Goal: Transaction & Acquisition: Purchase product/service

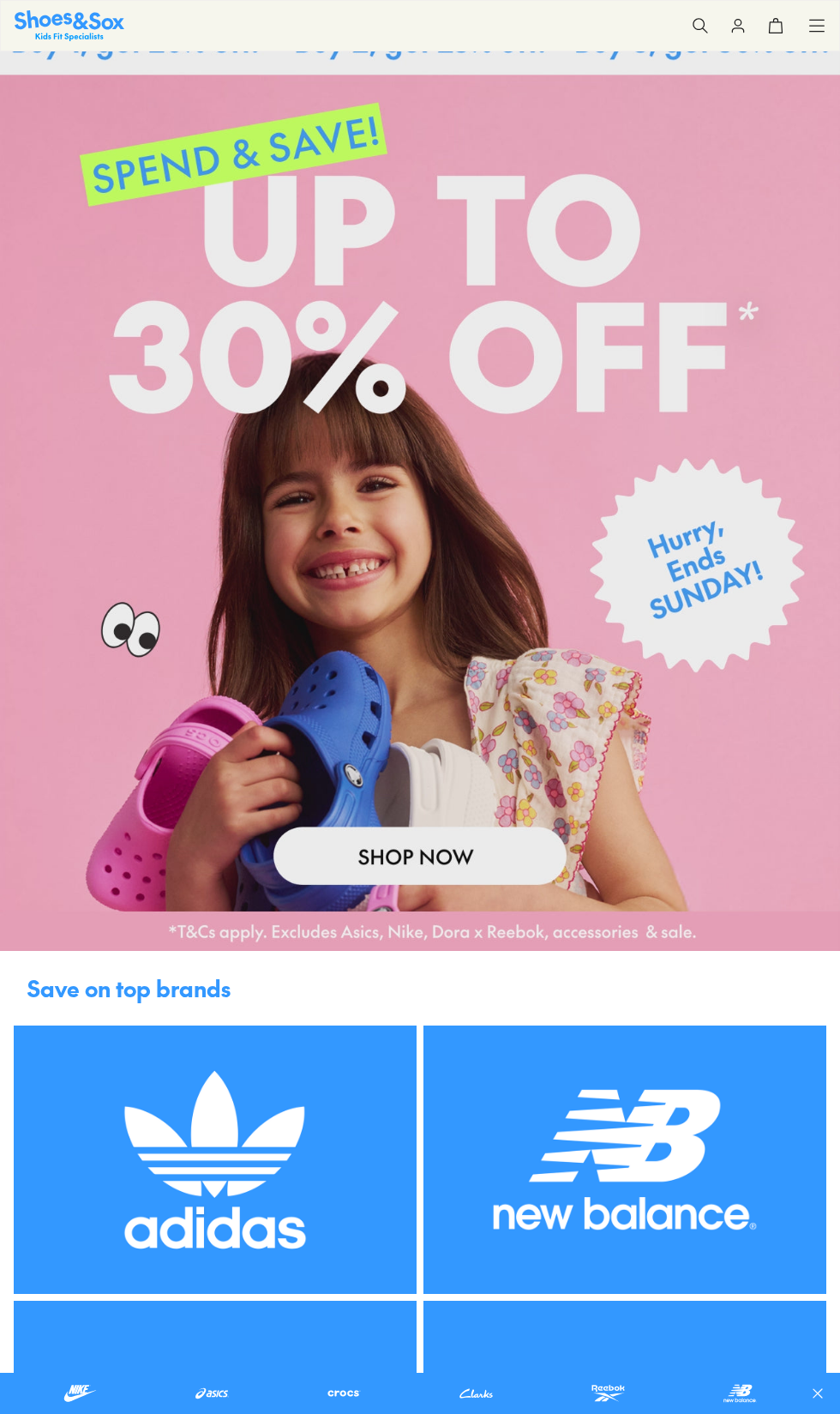
scroll to position [268, 0]
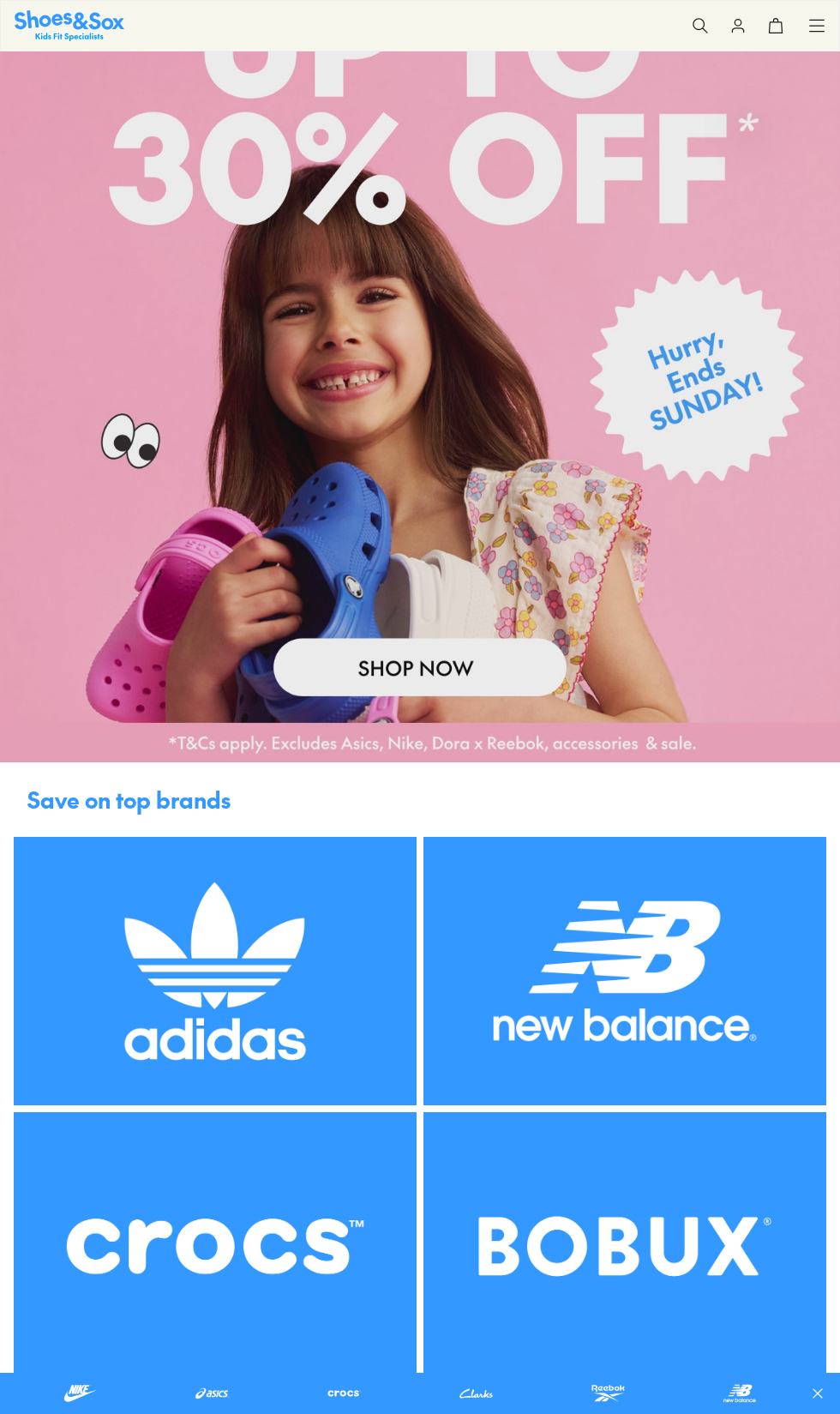
click at [662, 949] on img at bounding box center [624, 970] width 403 height 268
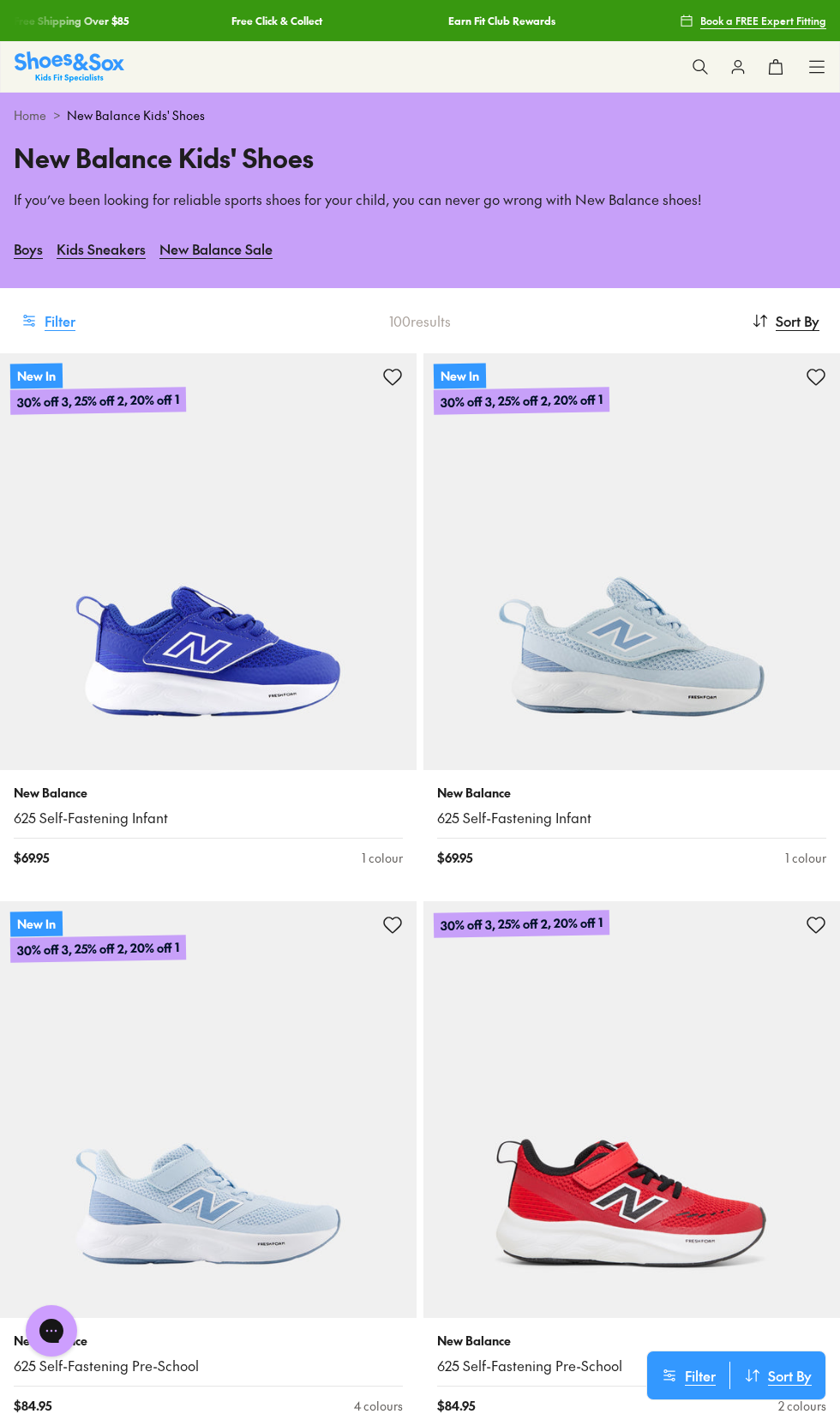
click at [60, 320] on button "Filter" at bounding box center [48, 321] width 55 height 37
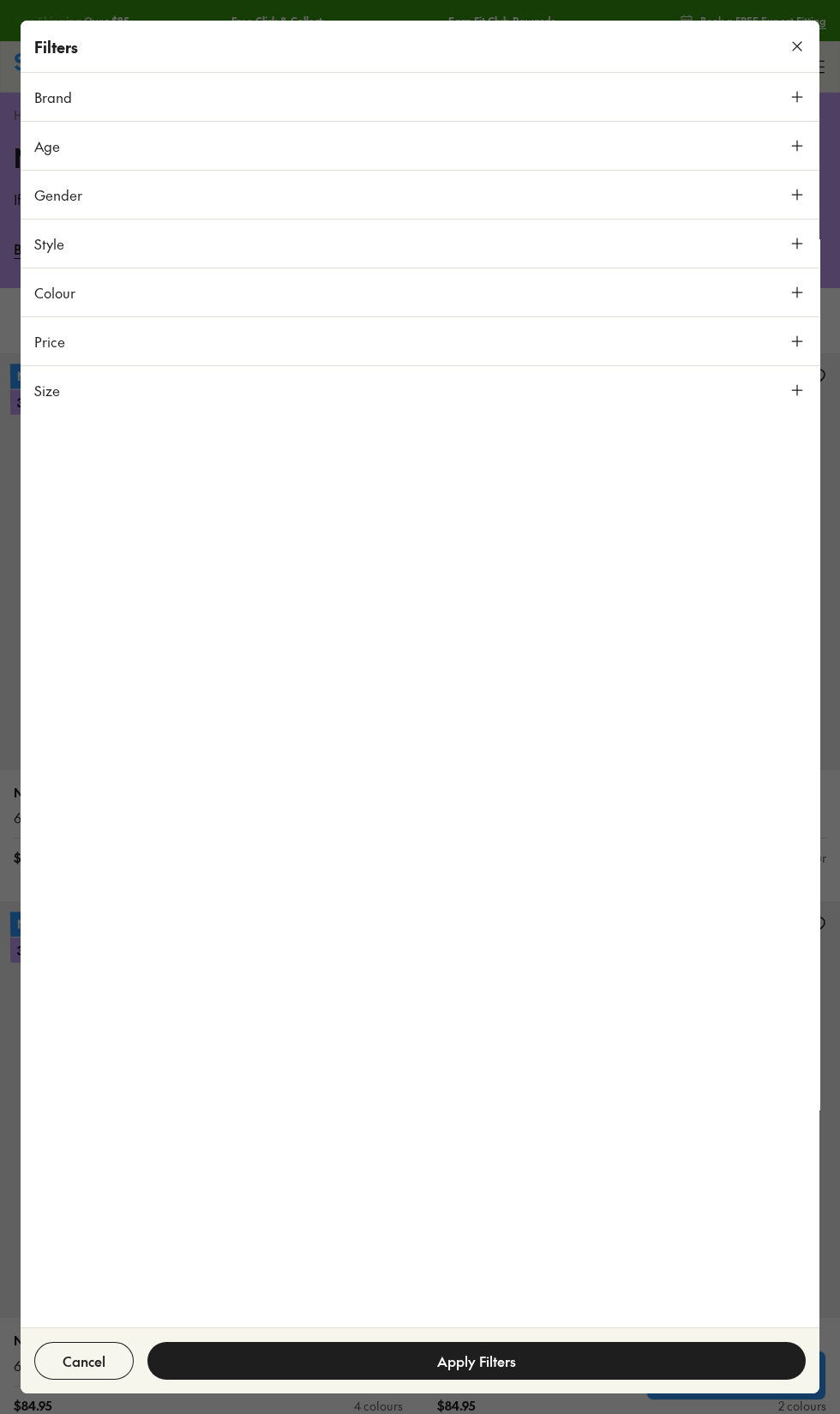
click at [48, 390] on span "Size" at bounding box center [48, 390] width 26 height 21
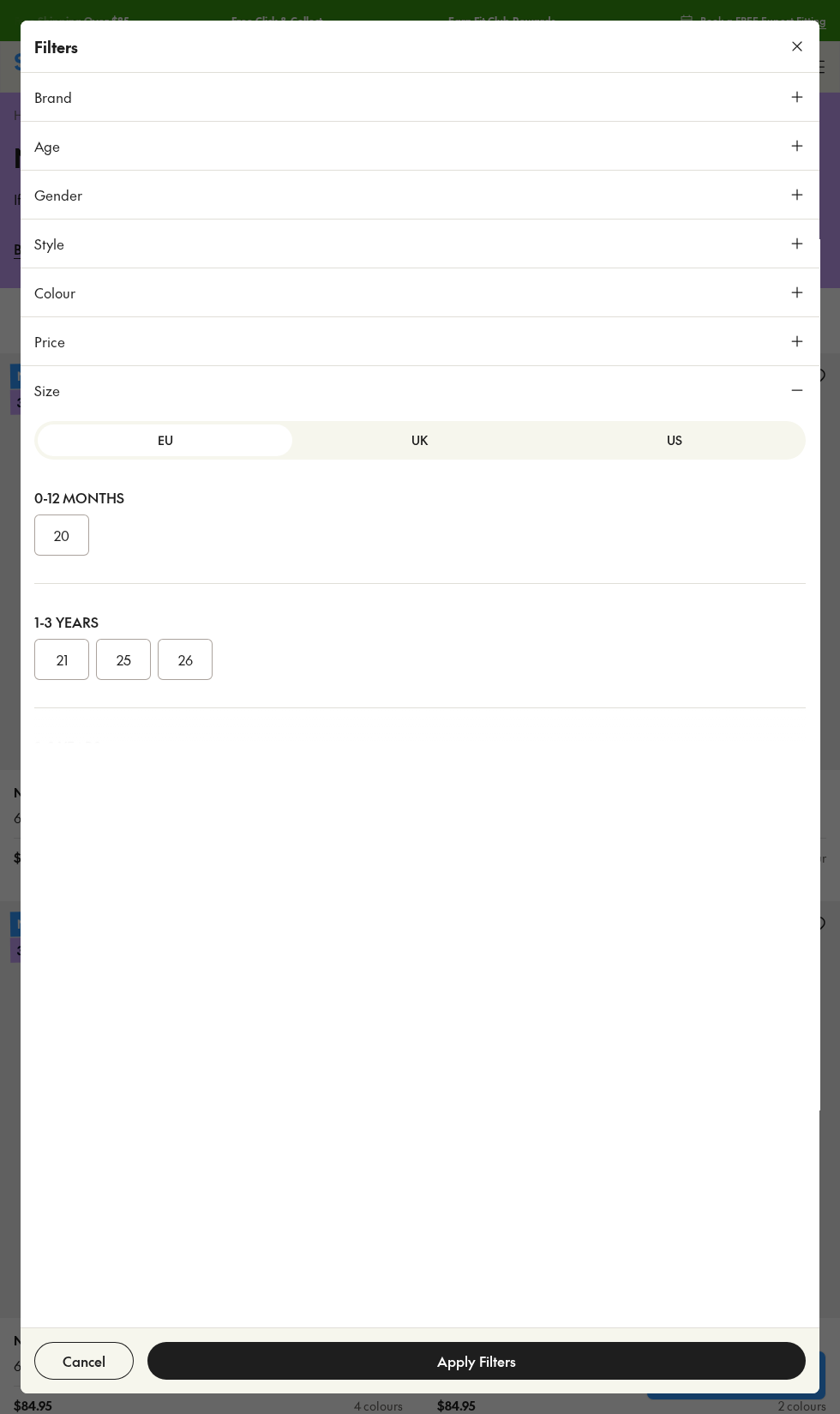
click at [648, 440] on button "US" at bounding box center [675, 440] width 254 height 32
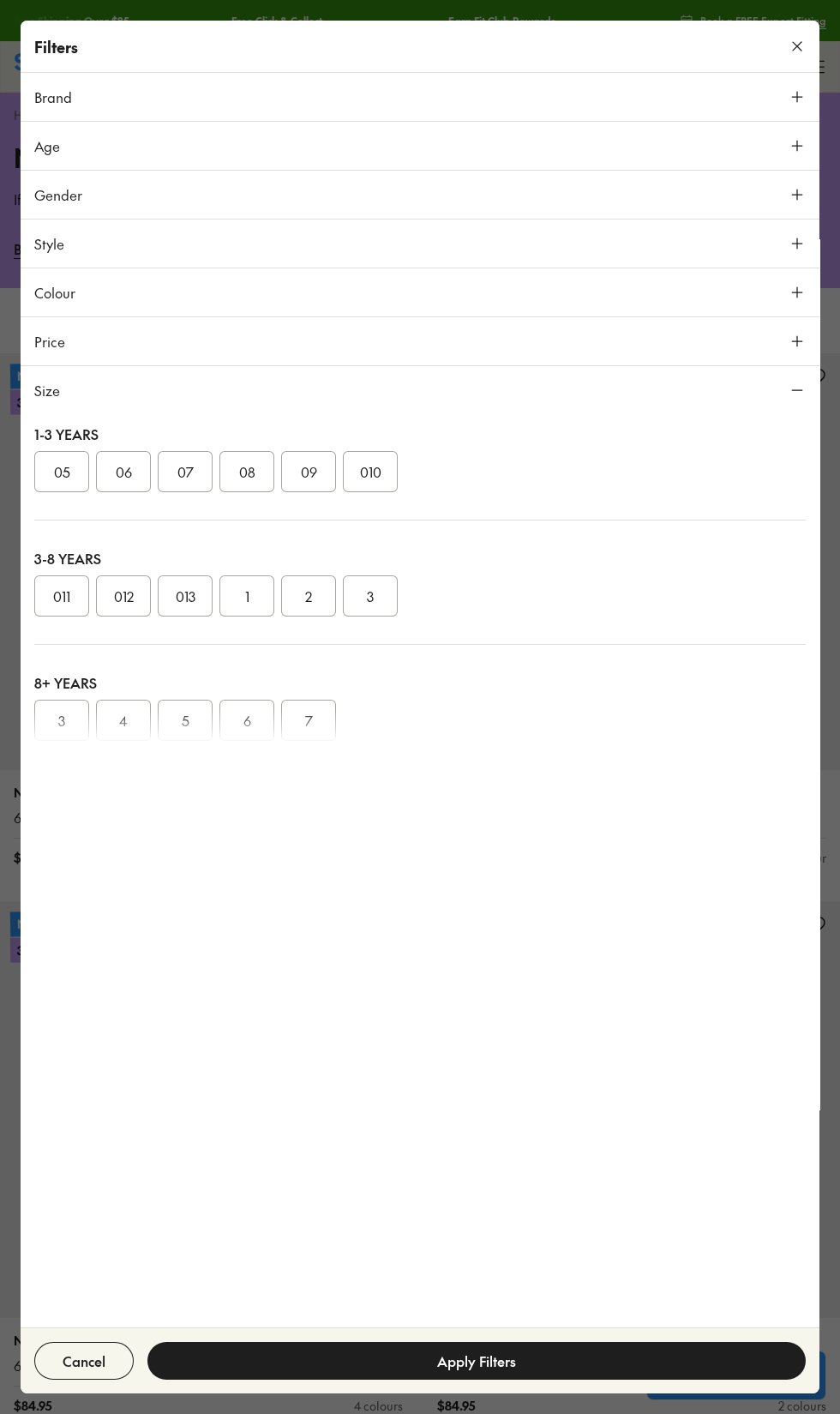
scroll to position [189, 0]
click at [57, 601] on button "011" at bounding box center [62, 595] width 55 height 41
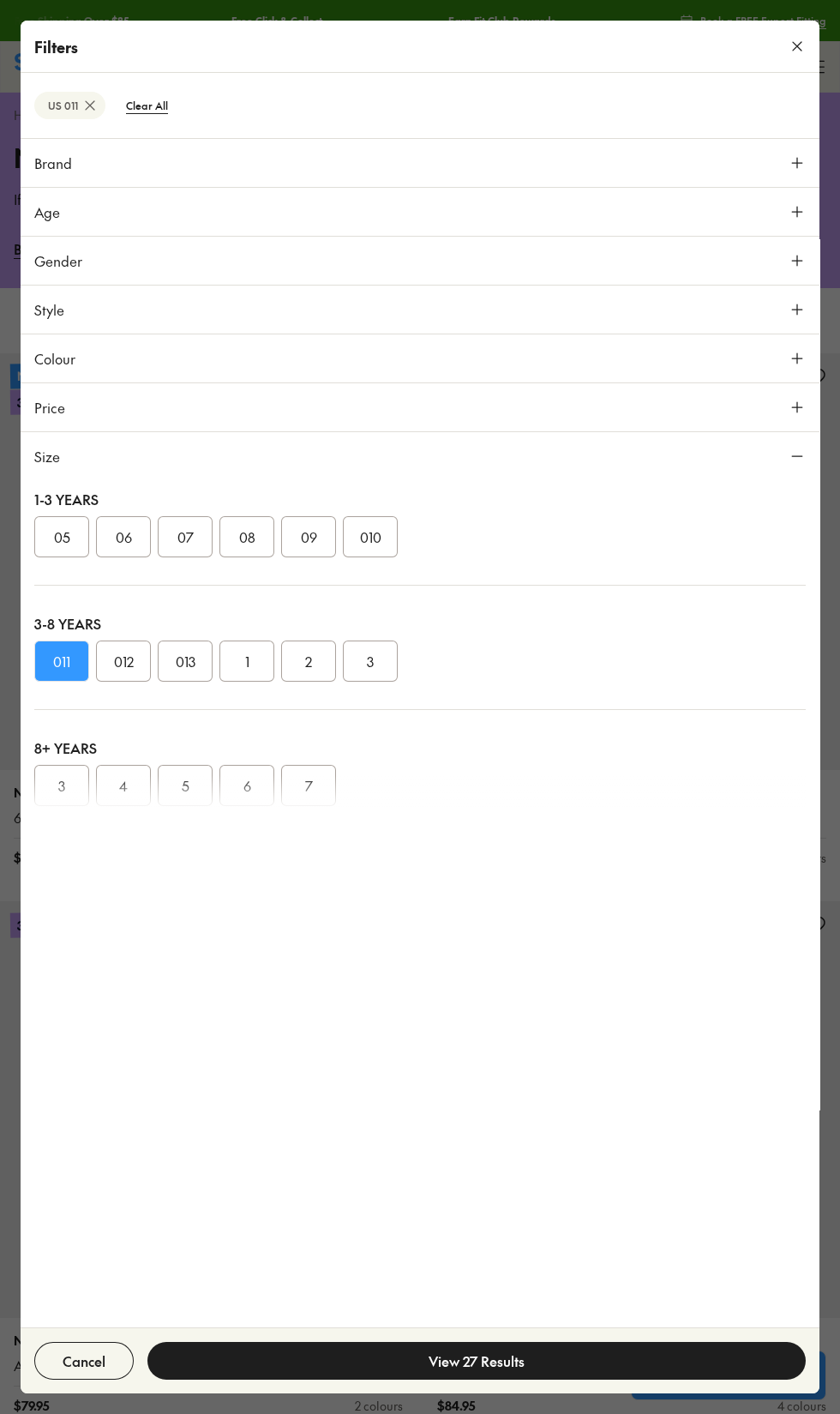
click at [471, 1372] on button "View 27 Results" at bounding box center [477, 1360] width 658 height 37
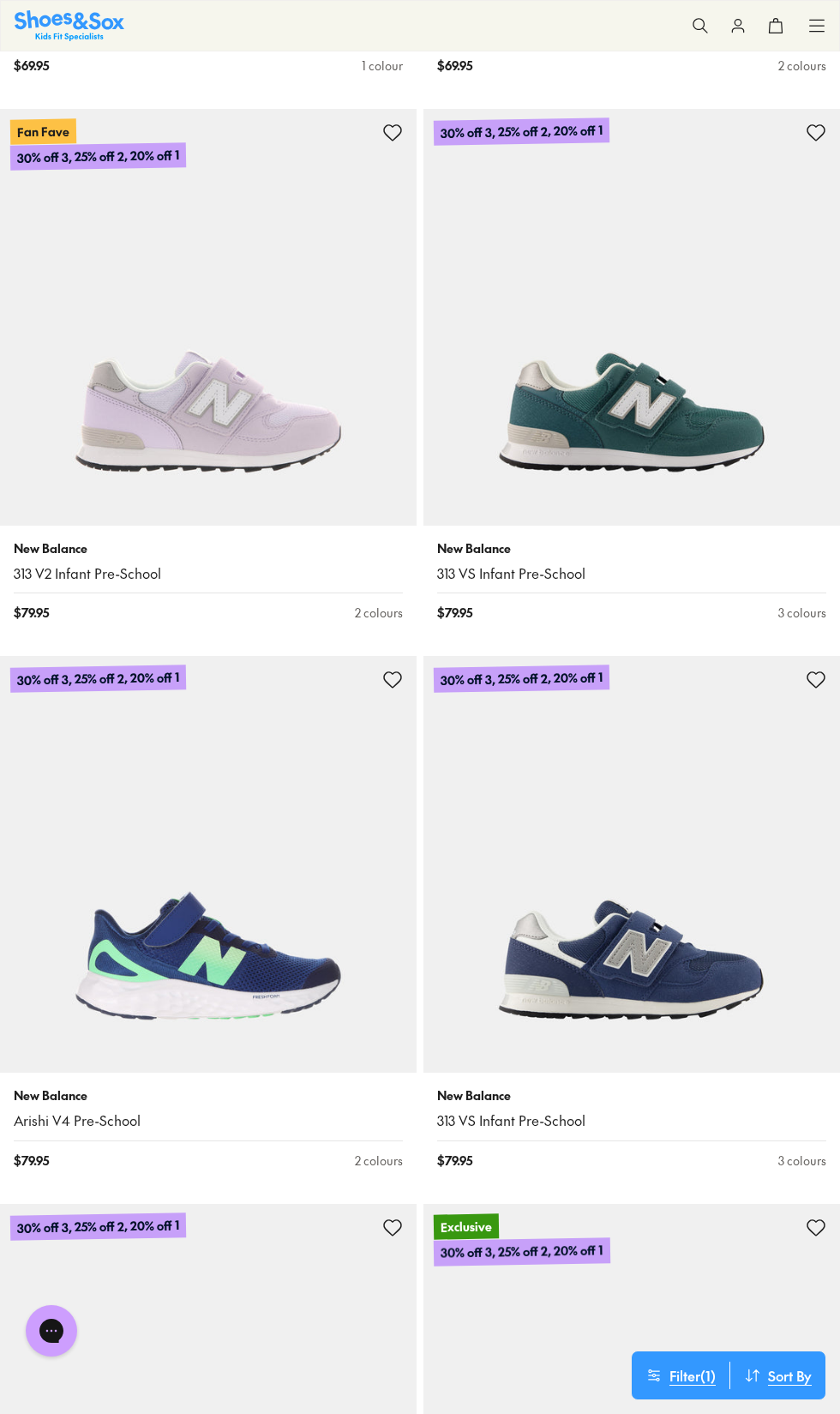
scroll to position [3851, 0]
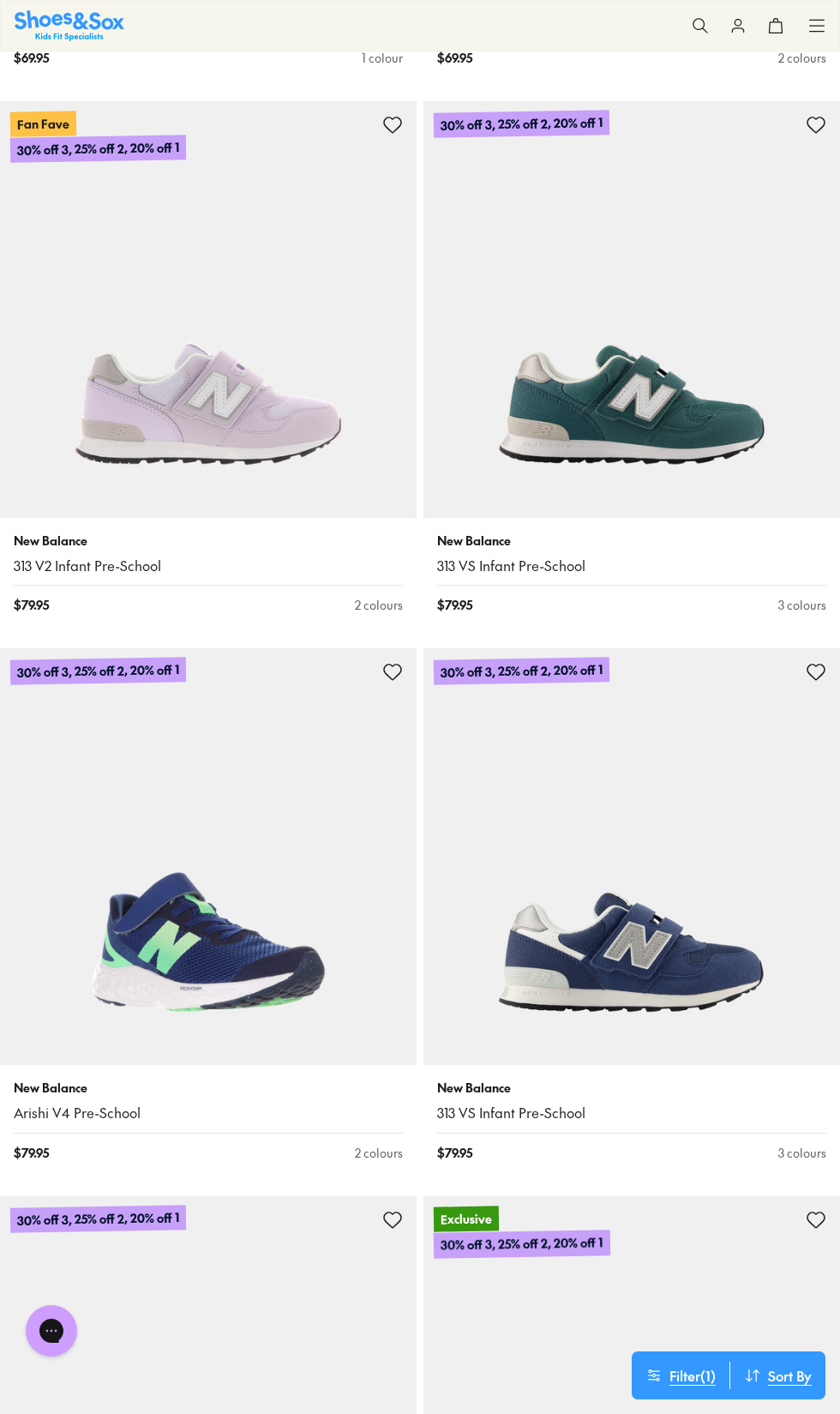
click at [169, 944] on img at bounding box center [208, 856] width 417 height 417
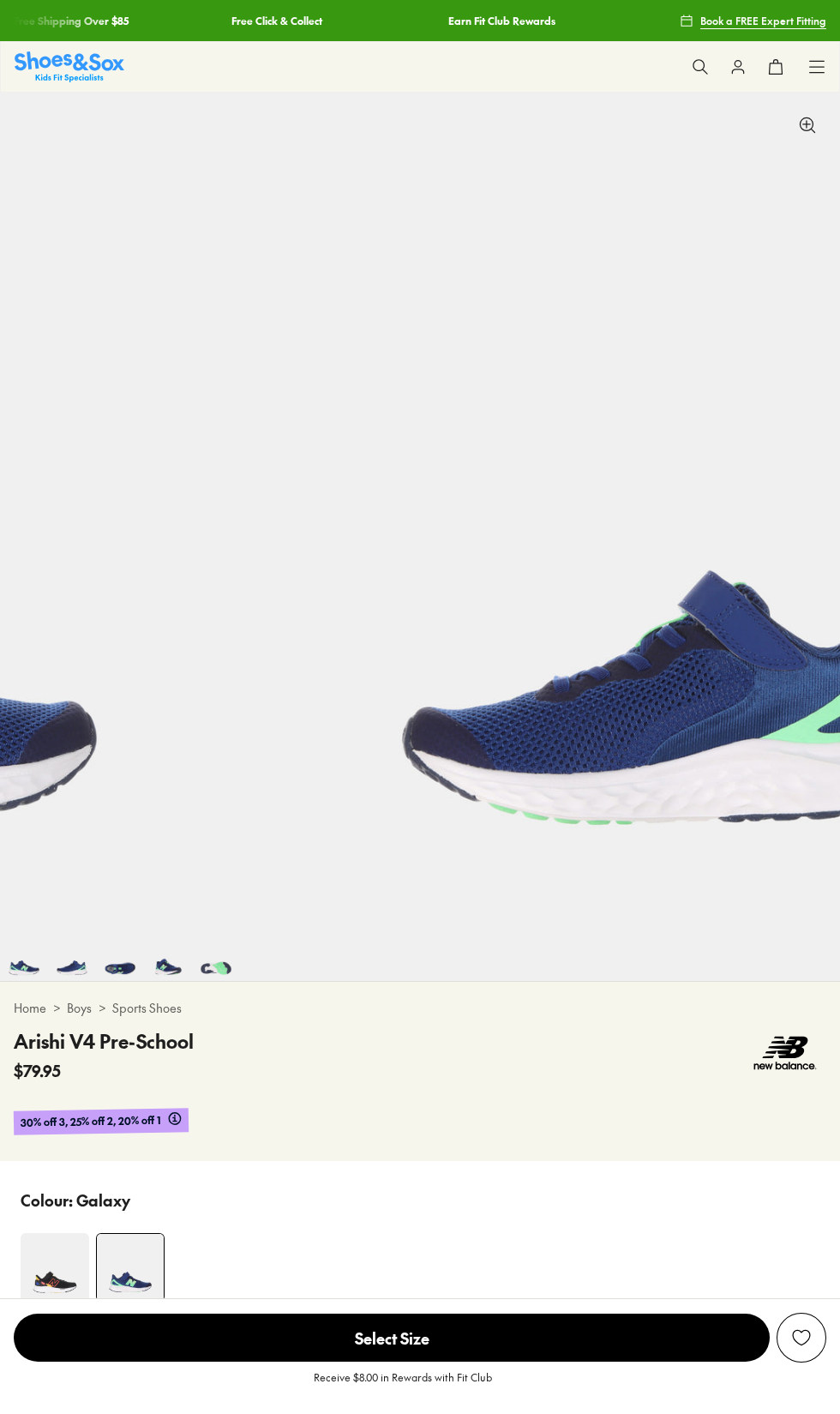
scroll to position [0, 1962]
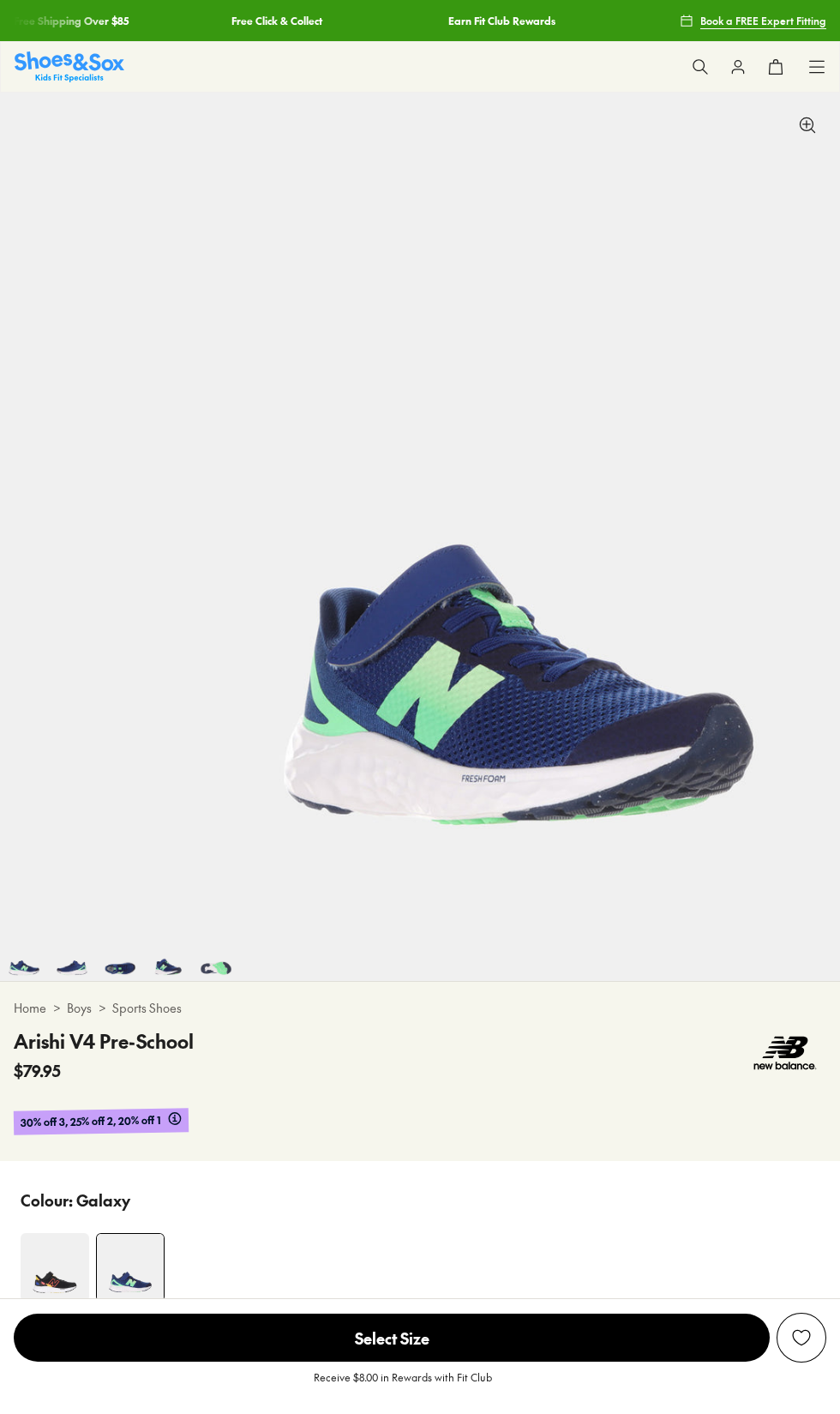
select select "*"
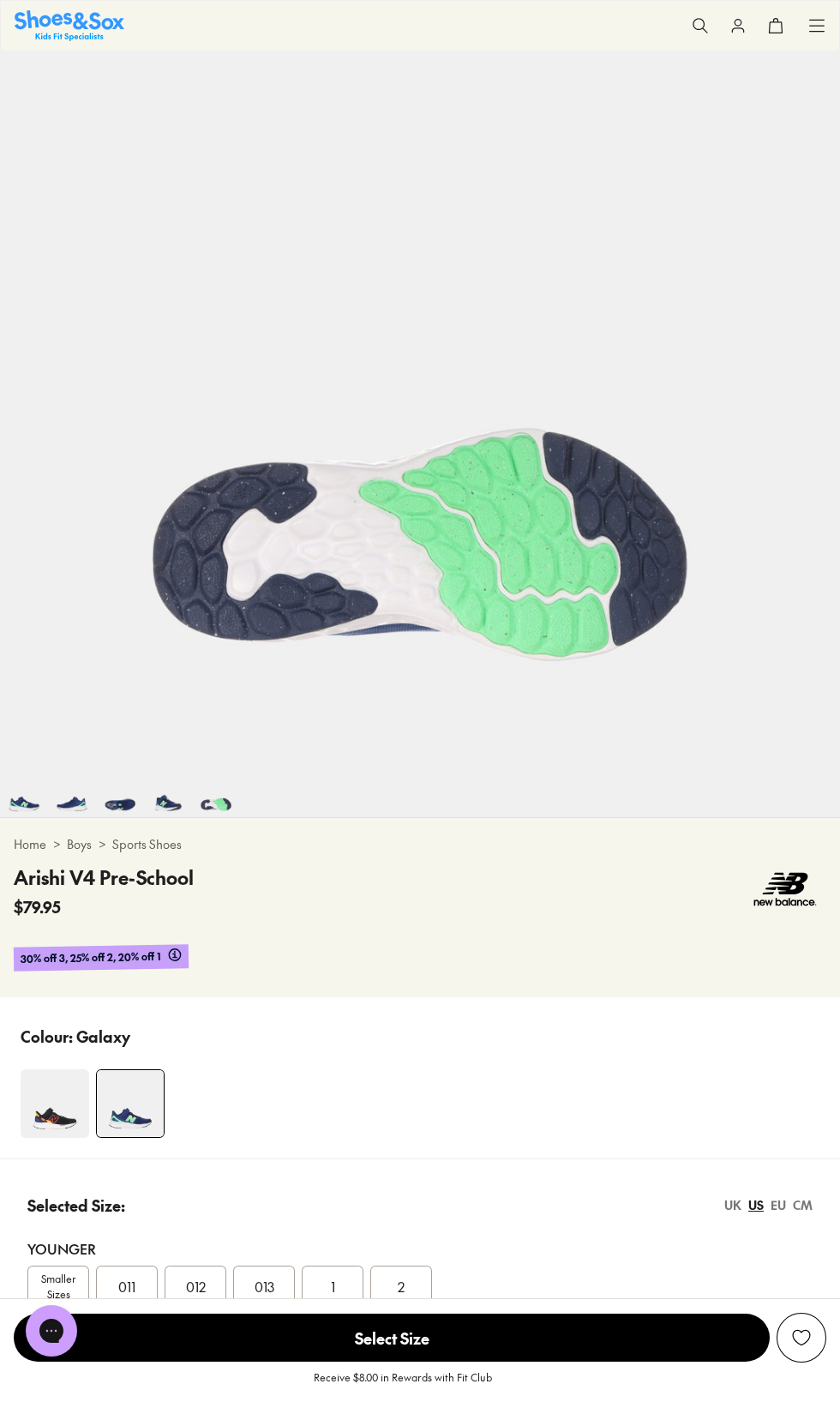
scroll to position [239, 0]
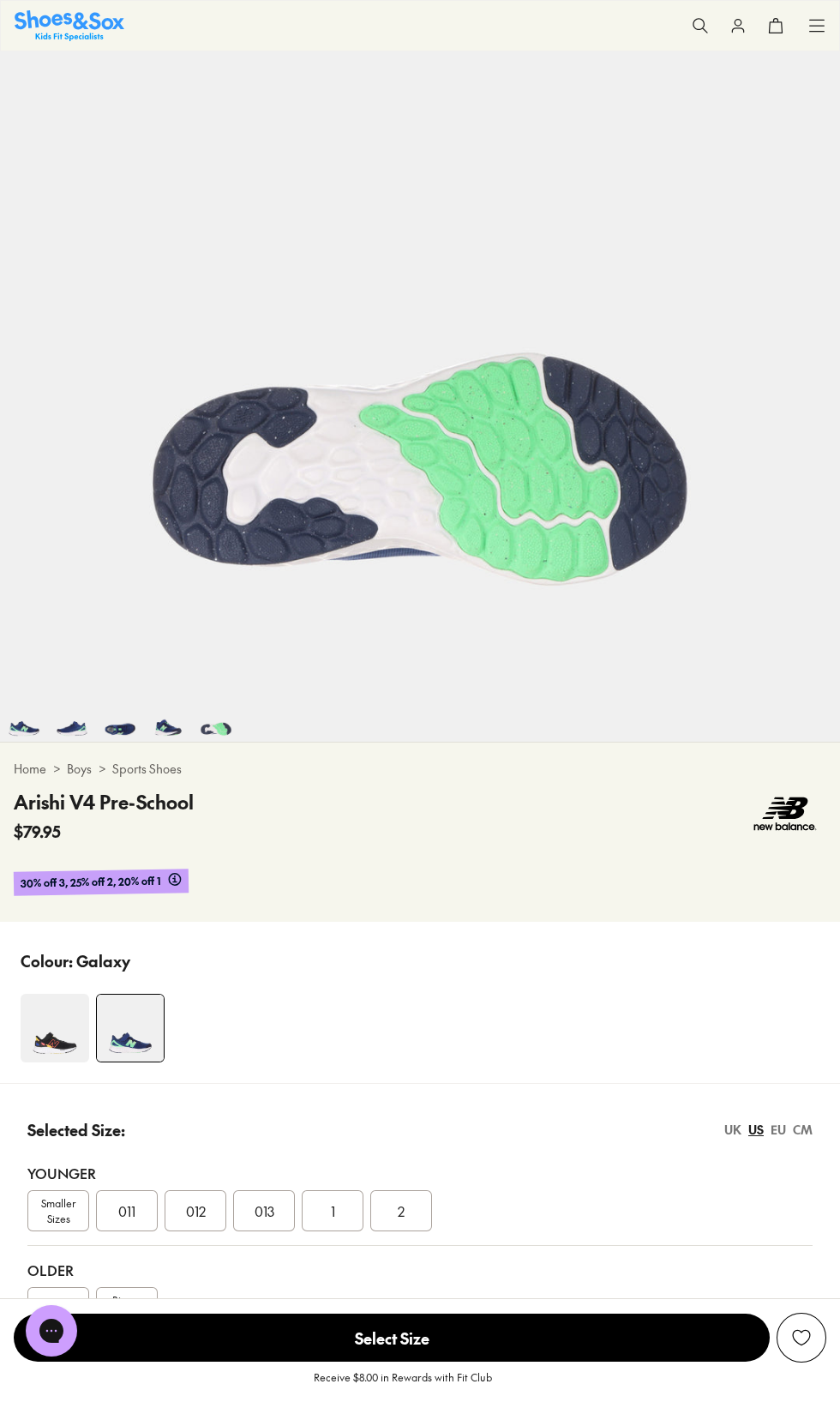
click at [103, 1217] on div "011" at bounding box center [127, 1210] width 62 height 41
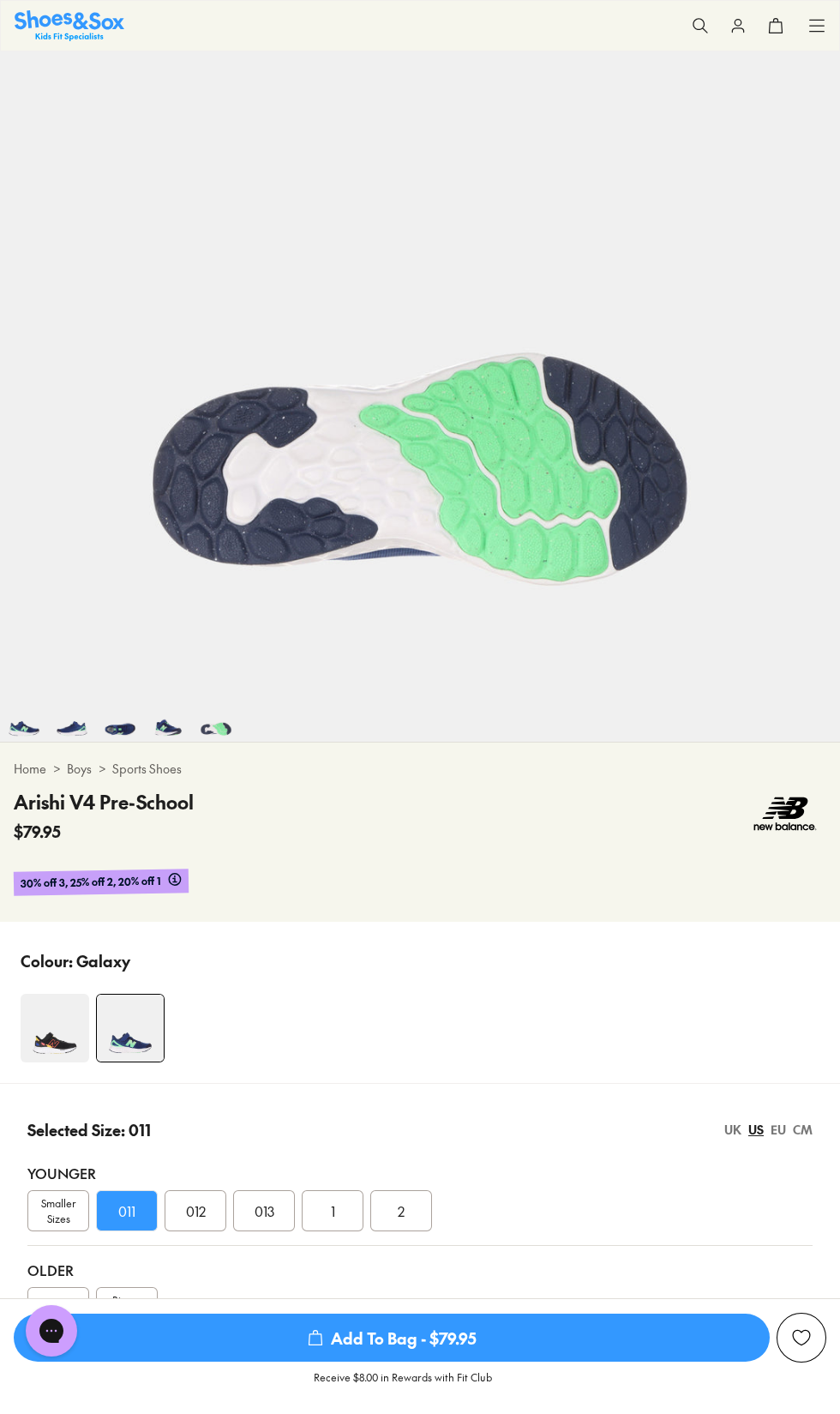
click at [502, 1362] on span "Add To Bag - $79.95" at bounding box center [392, 1336] width 756 height 48
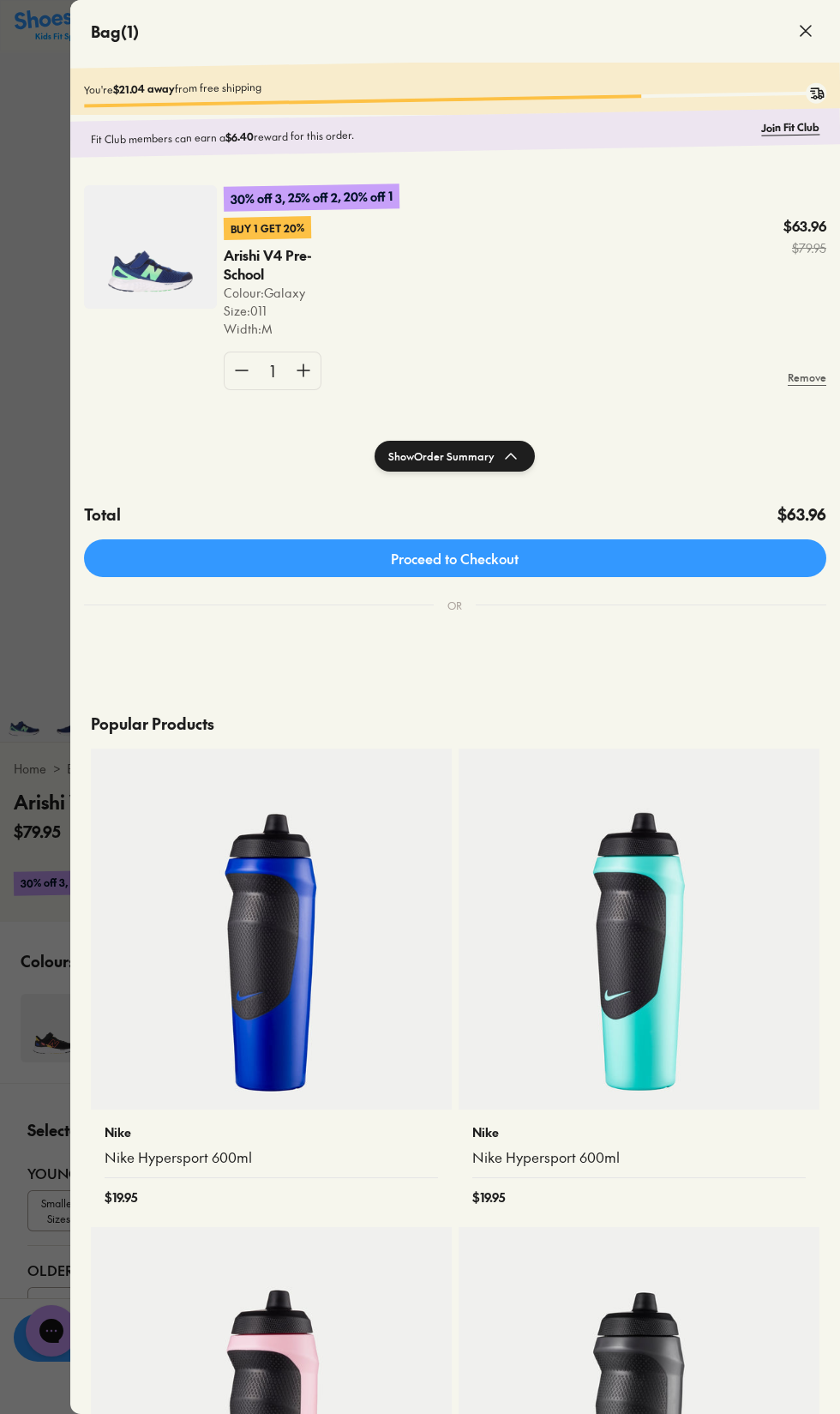
click at [801, 11] on span at bounding box center [805, 30] width 48 height 48
